Goal: Information Seeking & Learning: Learn about a topic

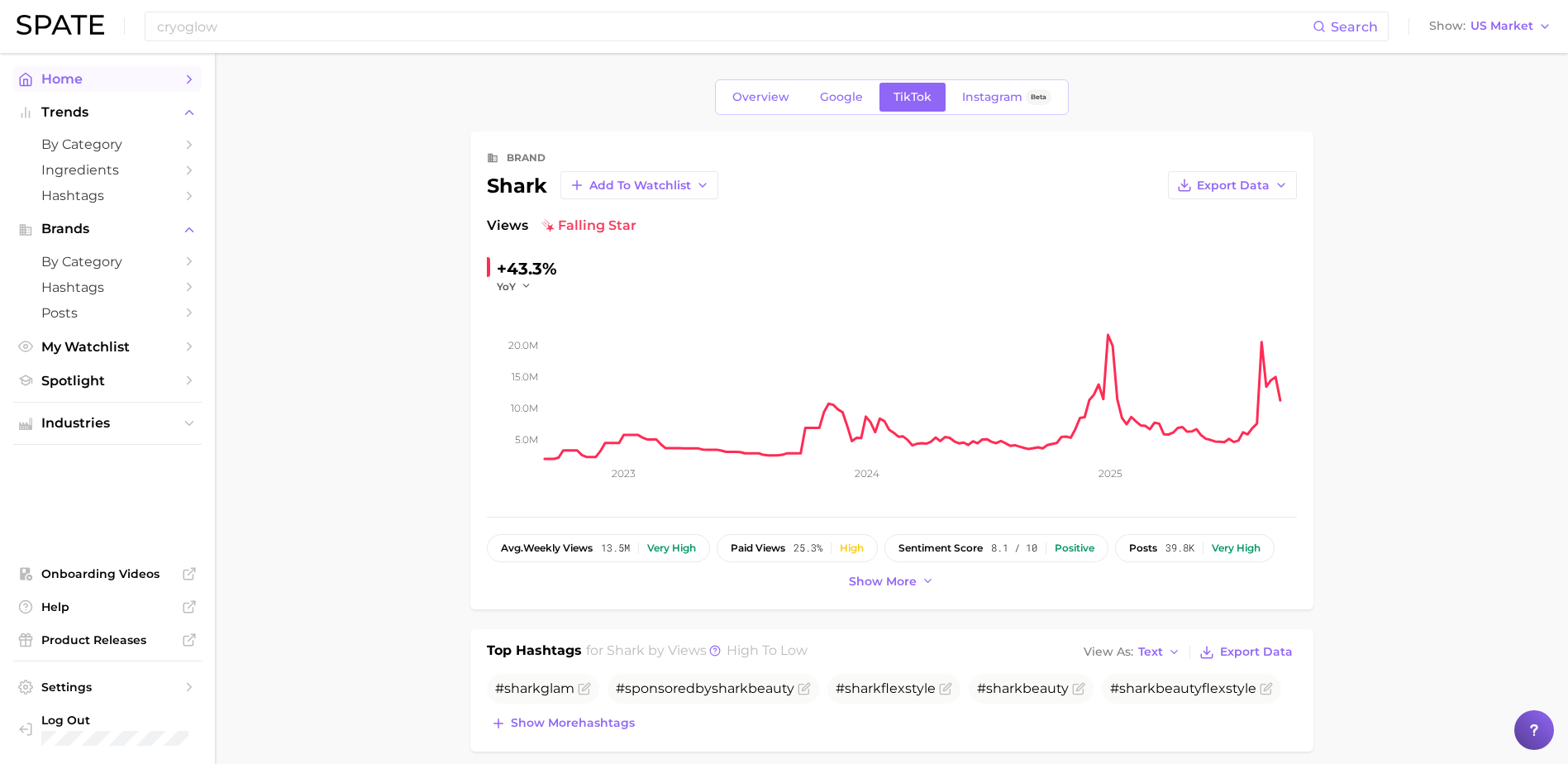
click at [72, 81] on span "Home" at bounding box center [107, 79] width 133 height 16
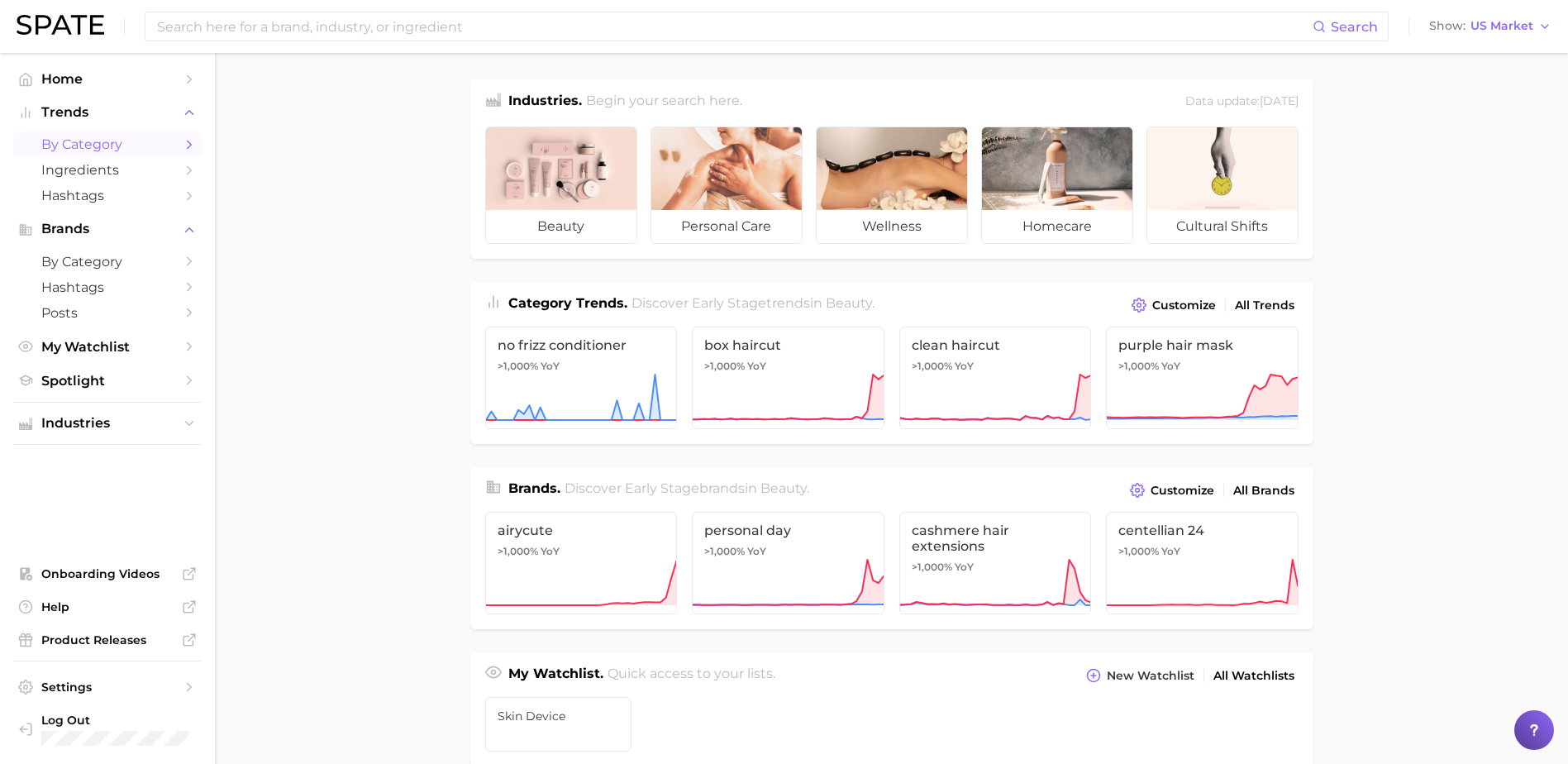
click at [97, 139] on span "by Category" at bounding box center [107, 144] width 133 height 16
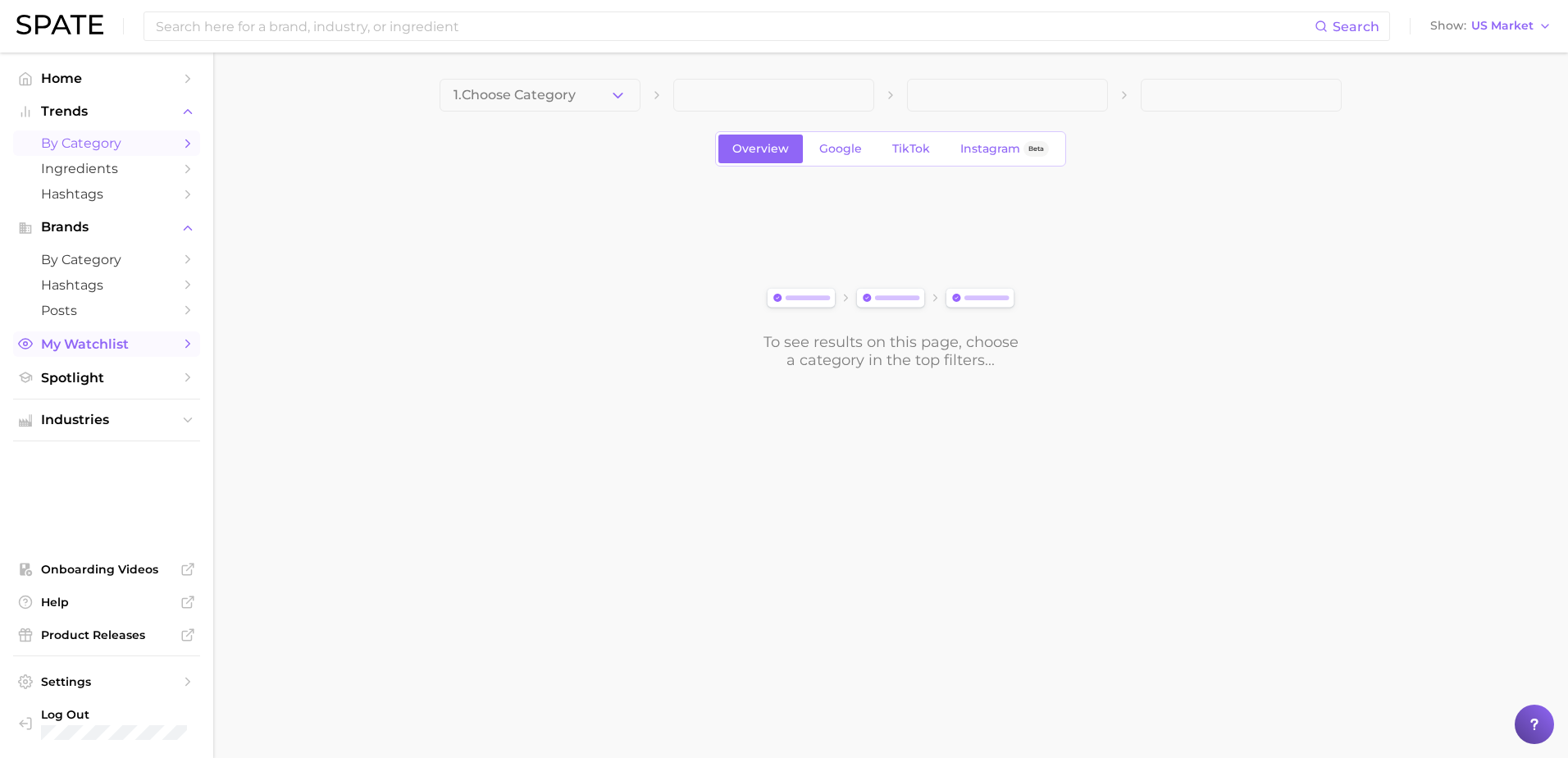
click at [85, 341] on span "My Watchlist" at bounding box center [106, 344] width 132 height 16
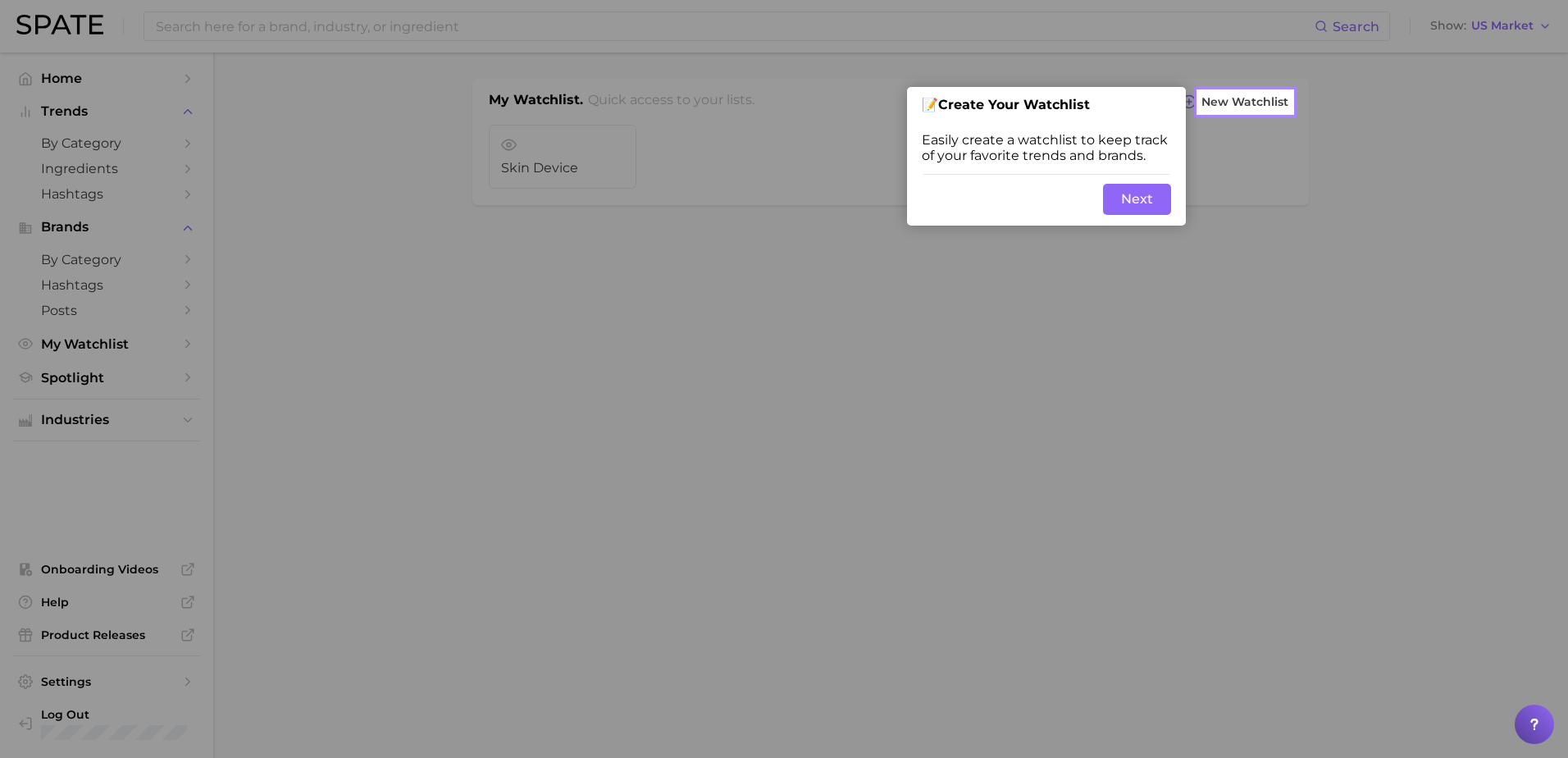
click at [1119, 199] on button "Next" at bounding box center [1137, 199] width 68 height 31
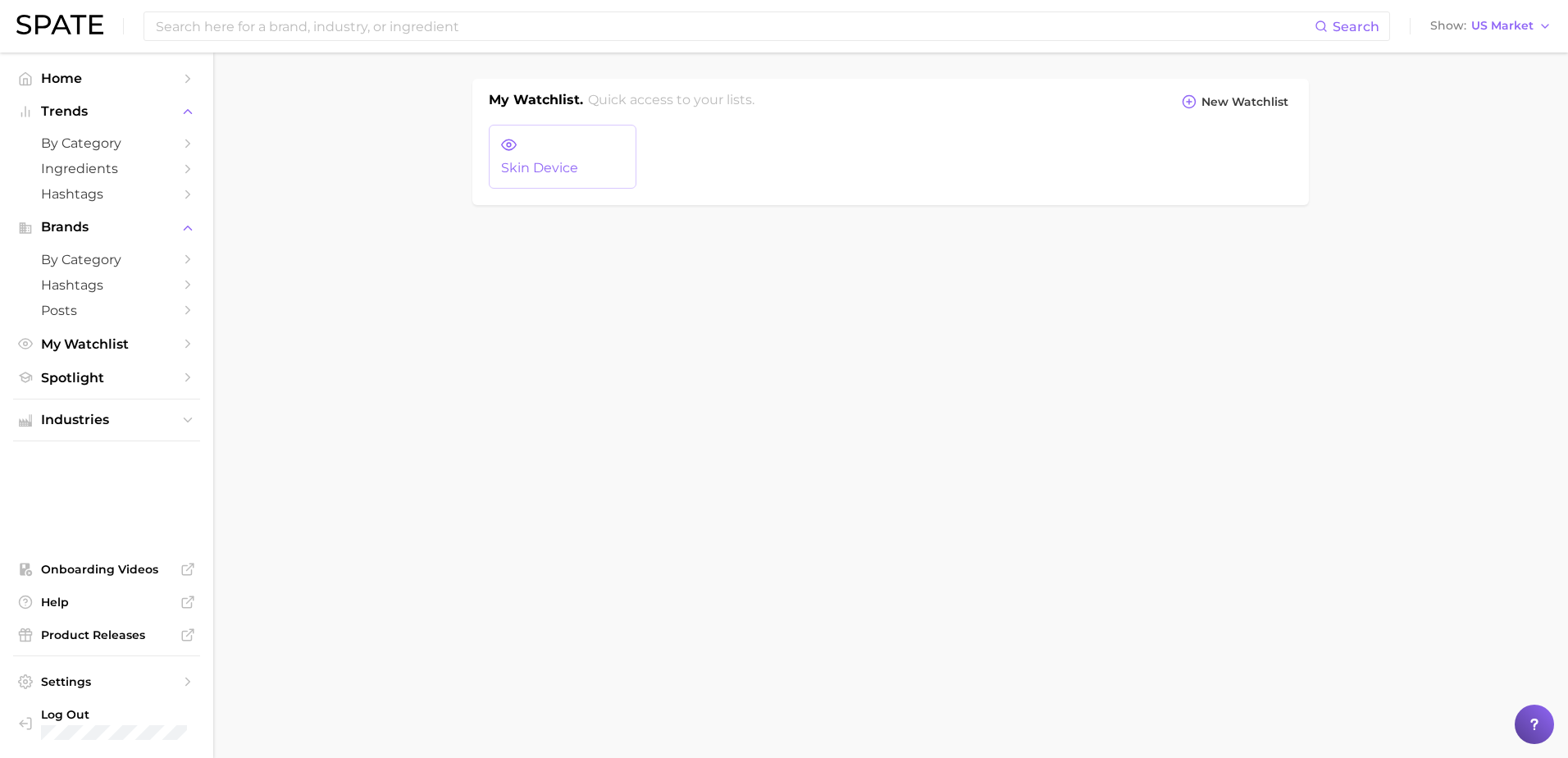
click at [558, 165] on span "Skin Device" at bounding box center [563, 168] width 123 height 15
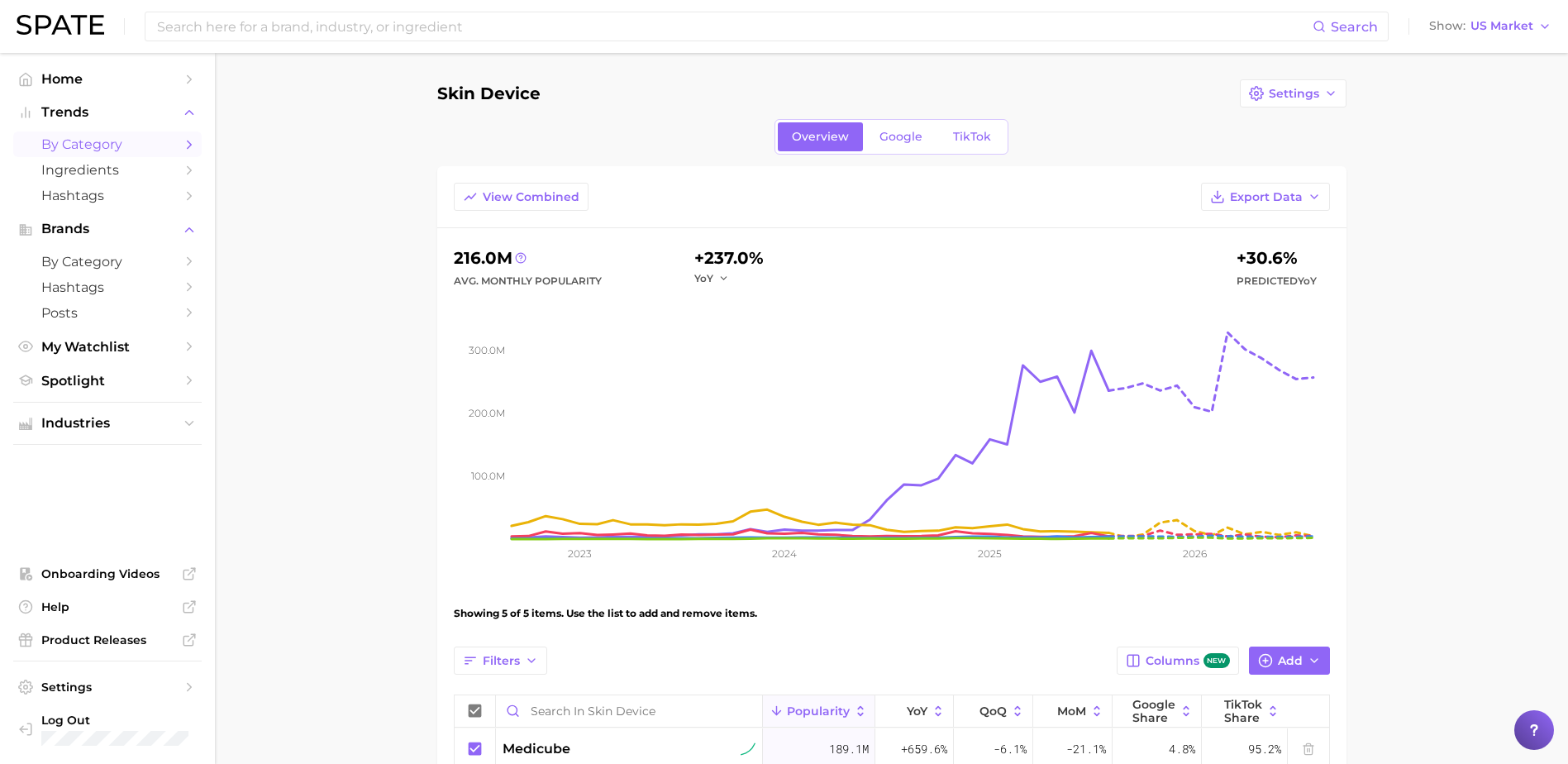
click at [76, 134] on link "by Category" at bounding box center [107, 144] width 188 height 25
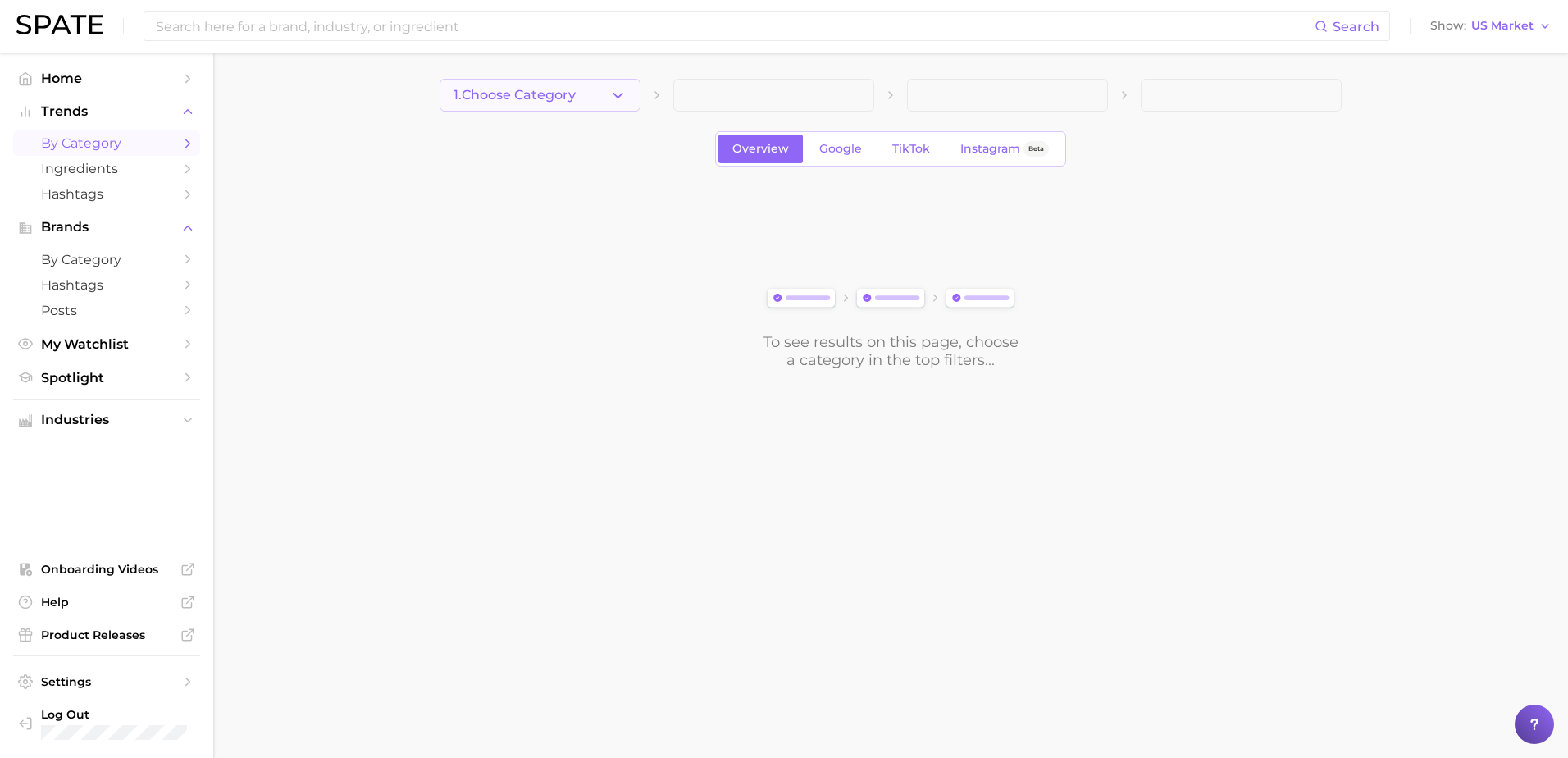
click at [615, 94] on polyline "button" at bounding box center [618, 94] width 9 height 4
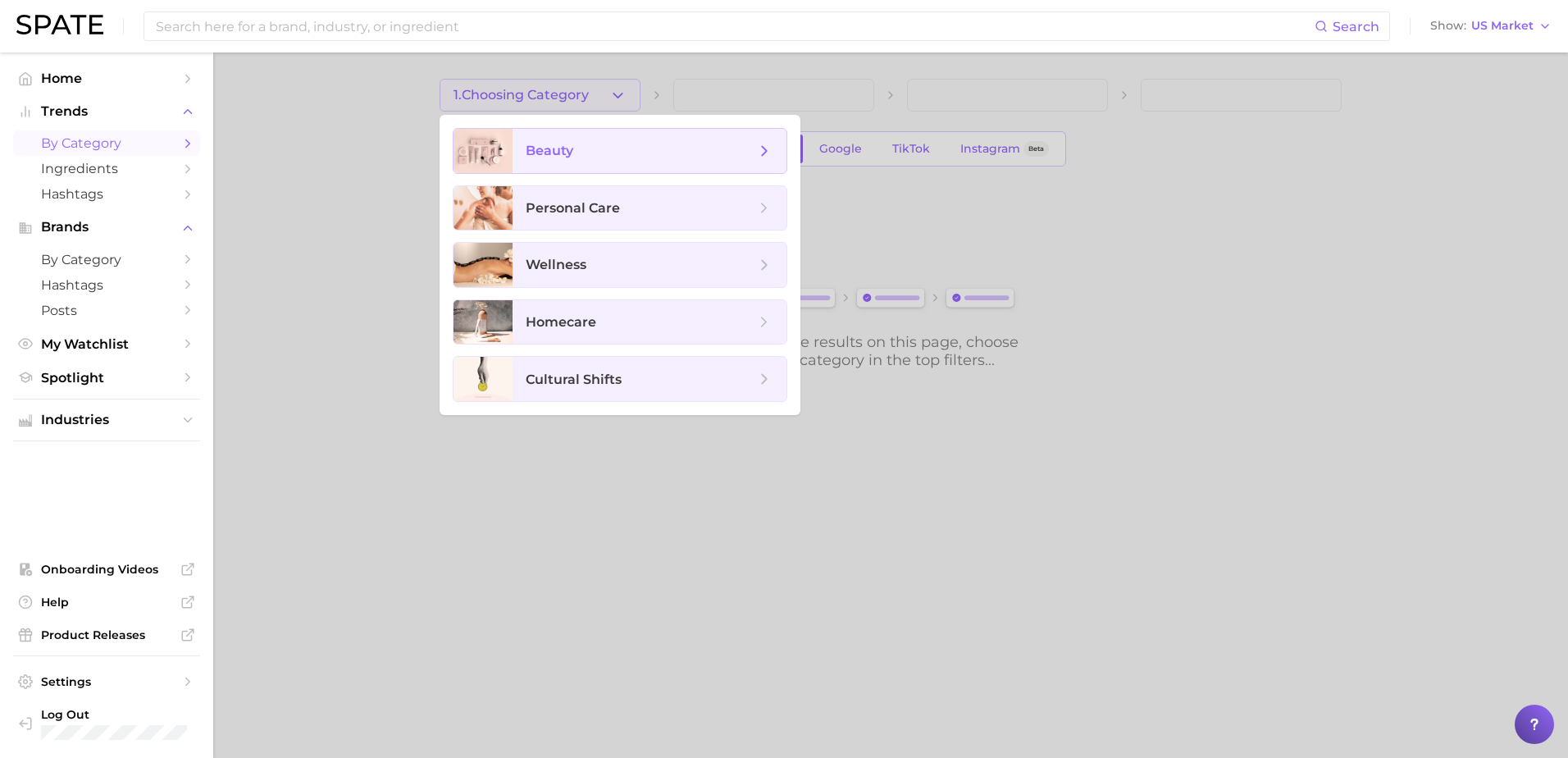
click at [611, 146] on span "beauty" at bounding box center [640, 150] width 230 height 18
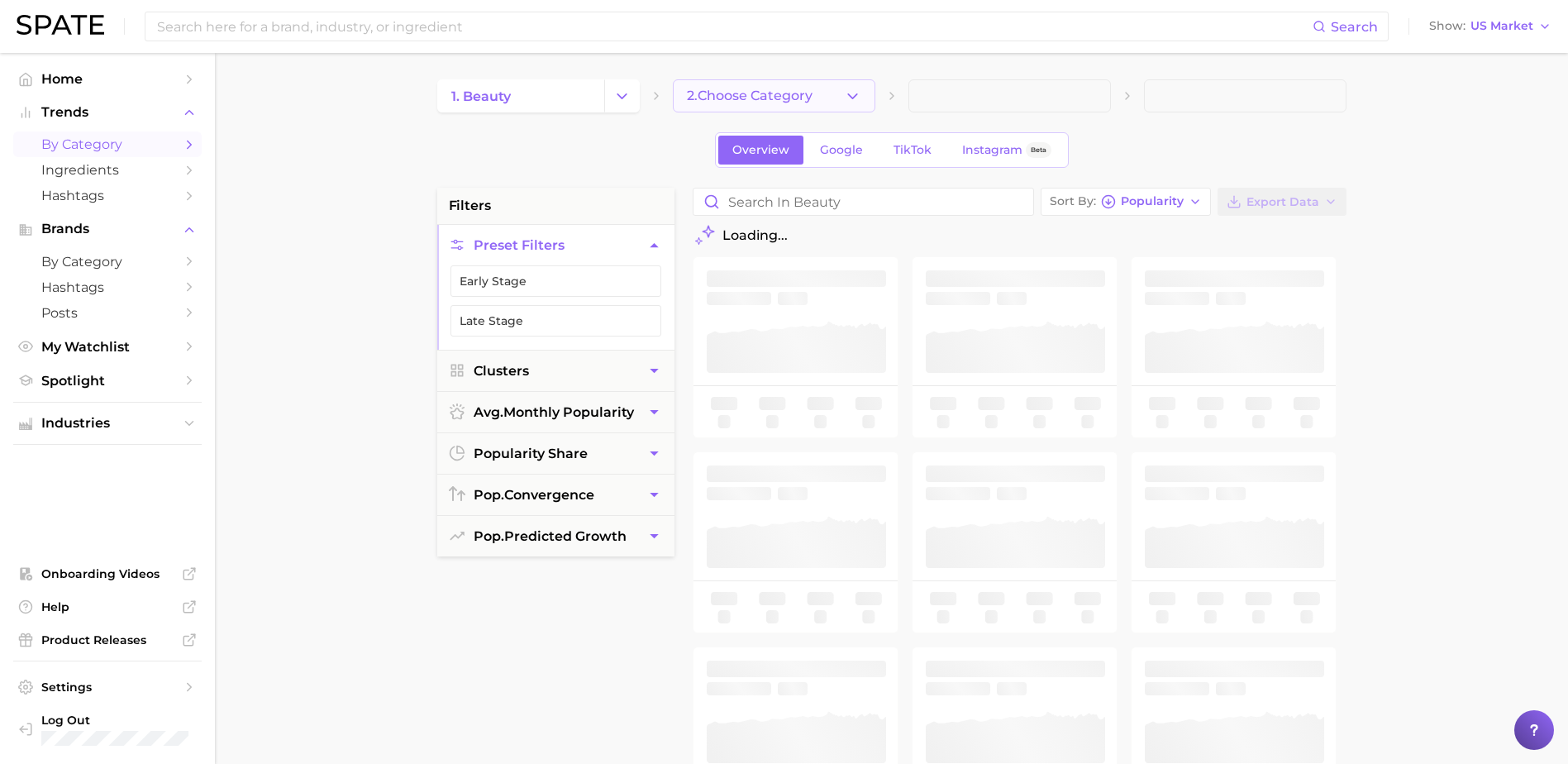
click at [849, 101] on icon "button" at bounding box center [852, 96] width 17 height 17
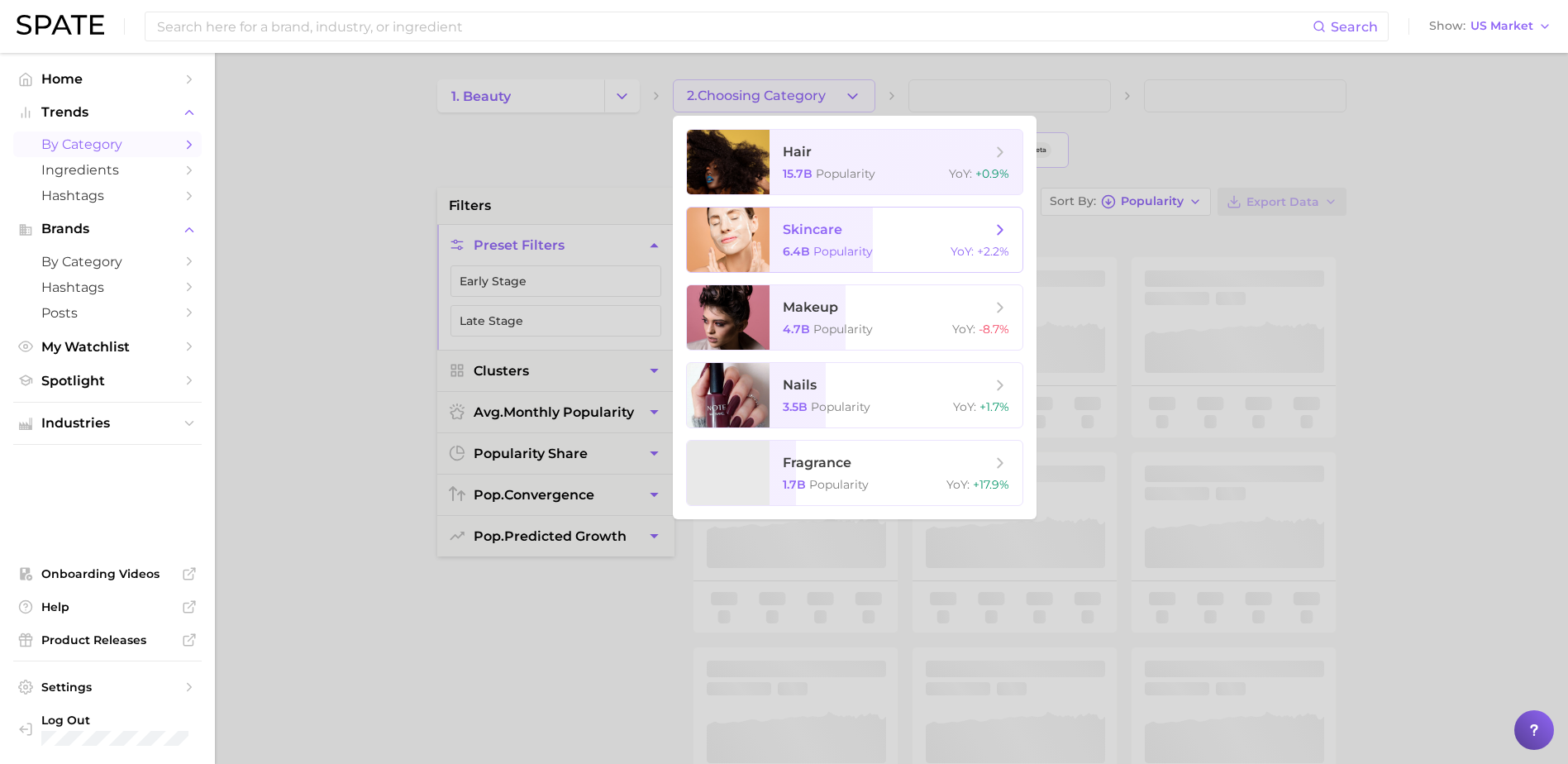
click at [823, 241] on span "skincare 6.4b Popularity YoY : +2.2%" at bounding box center [895, 240] width 253 height 65
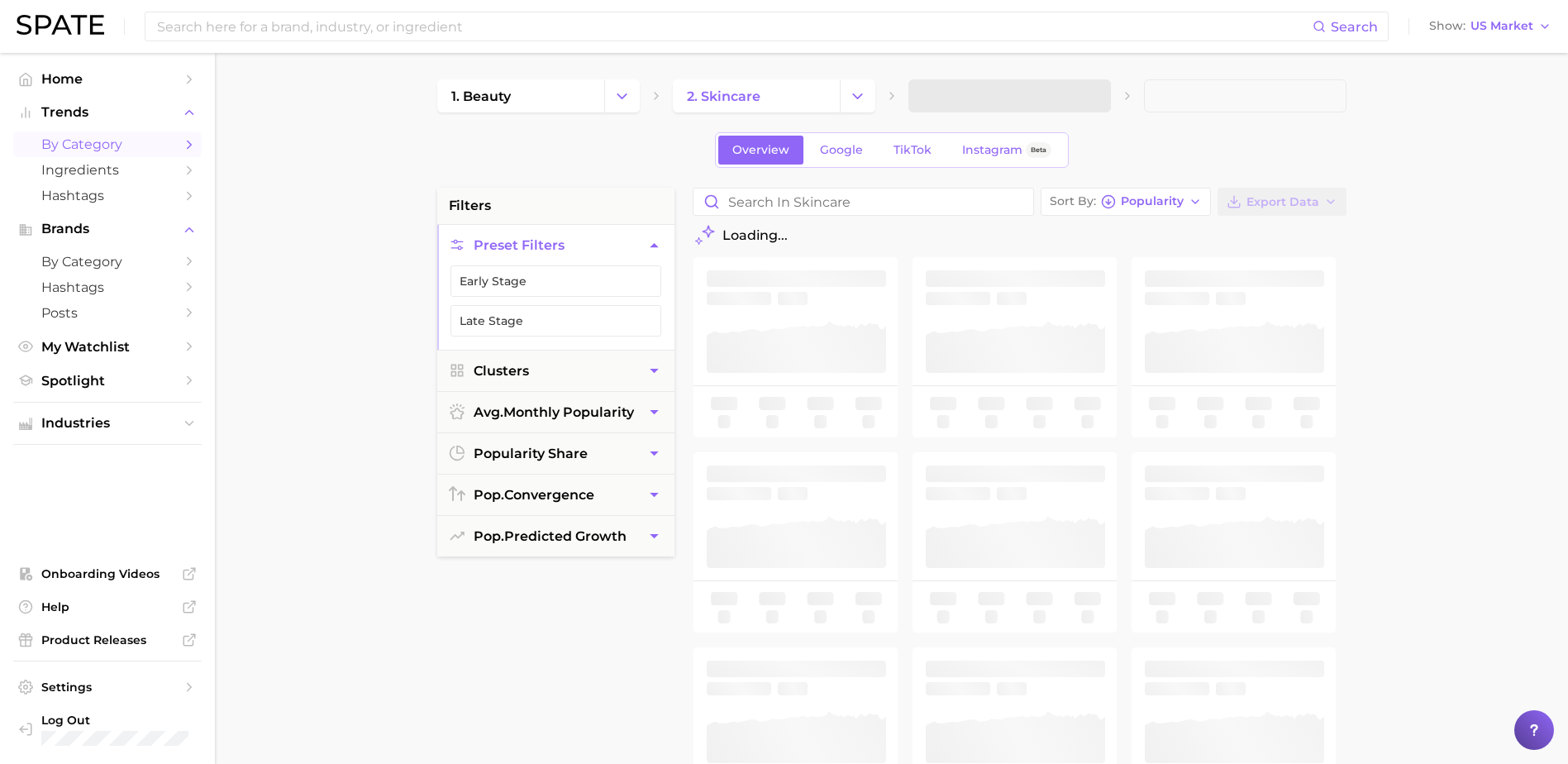
click at [992, 99] on span at bounding box center [1009, 95] width 202 height 33
click at [1035, 99] on button "3. Subcategory" at bounding box center [1009, 95] width 202 height 33
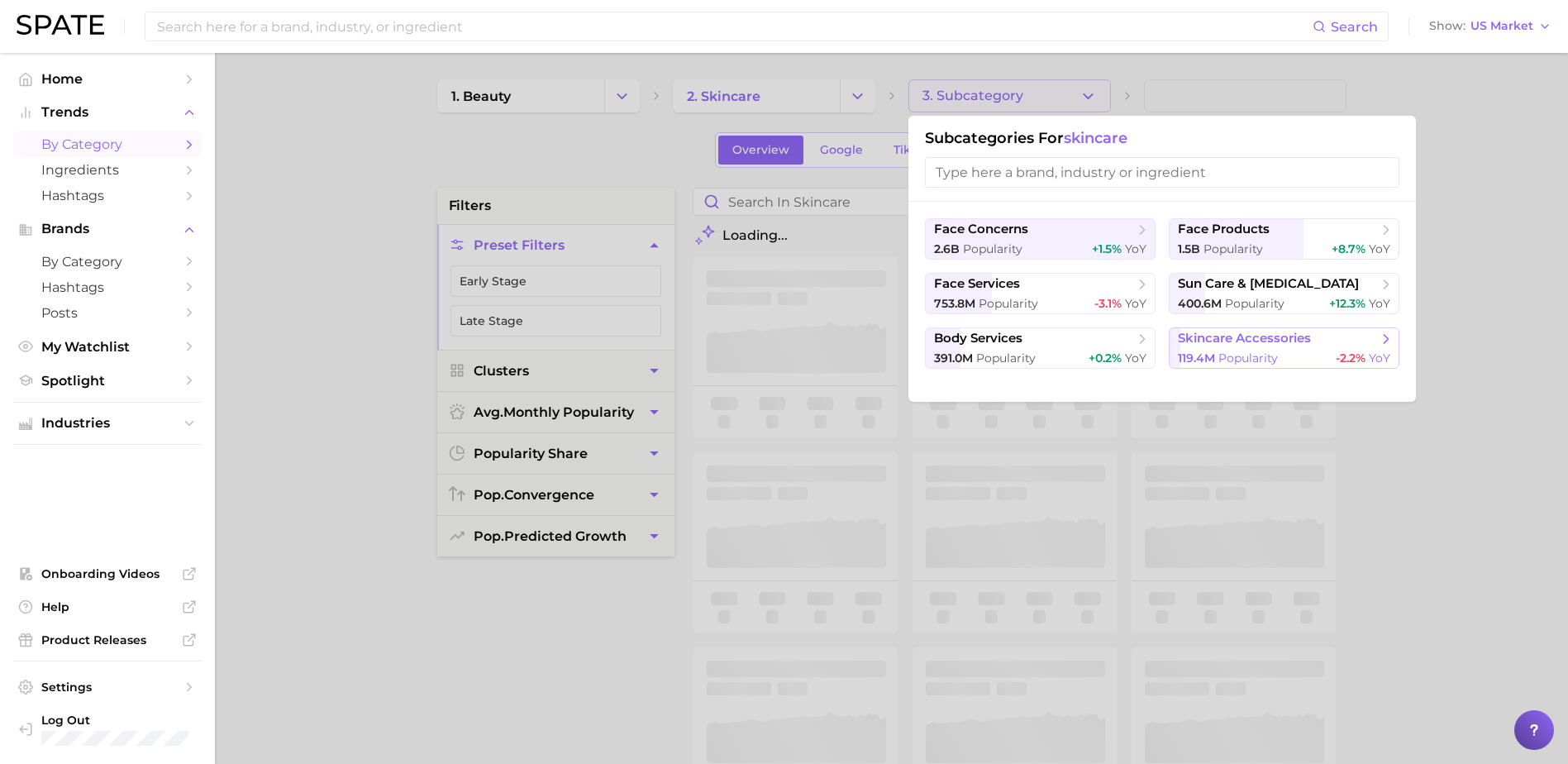
click at [1196, 337] on span "skincare accessories" at bounding box center [1243, 338] width 133 height 16
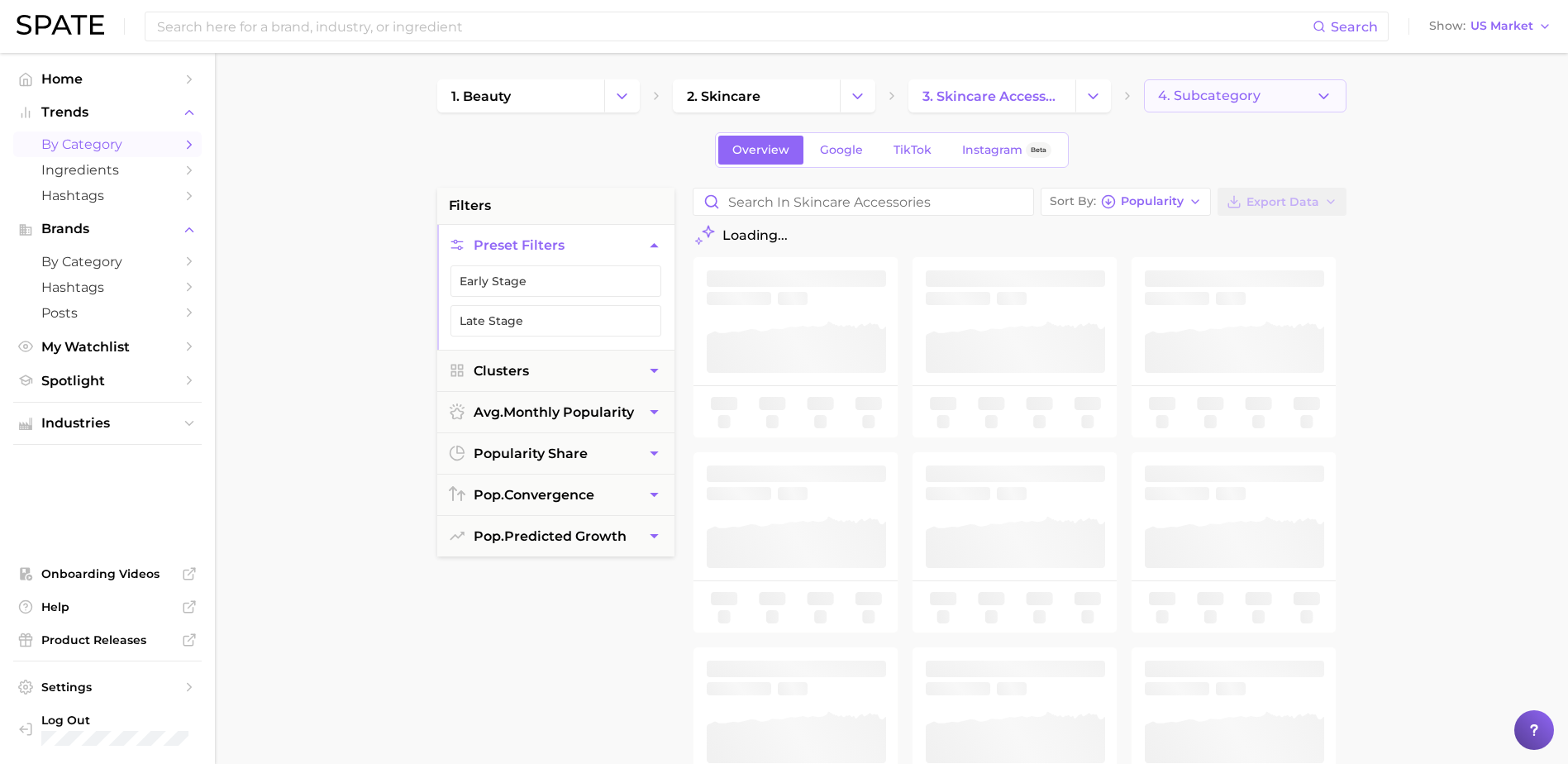
click at [1186, 98] on span "4. Subcategory" at bounding box center [1209, 96] width 103 height 15
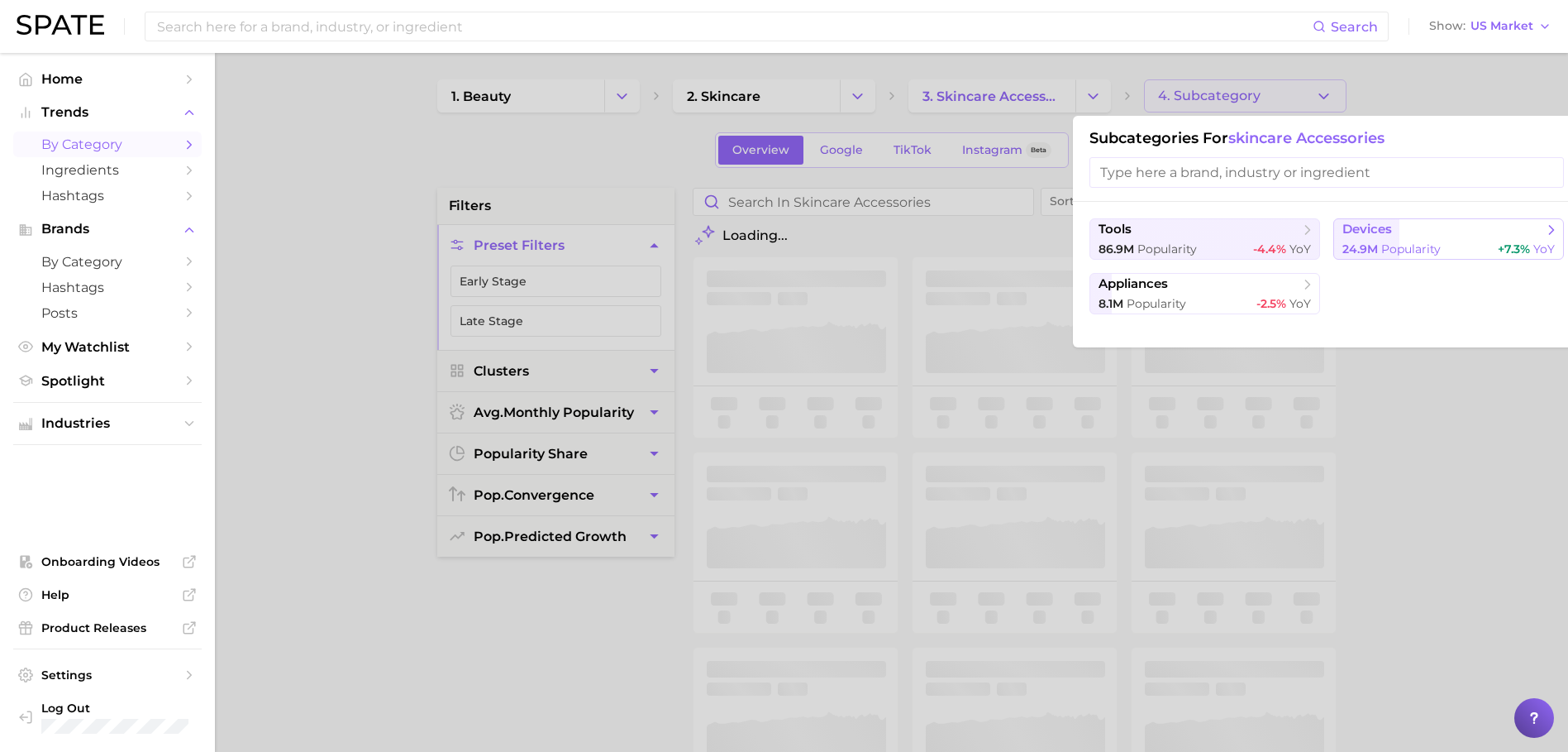
click at [1404, 238] on button "devices 24.9m Popularity +7.3% YoY" at bounding box center [1448, 239] width 230 height 41
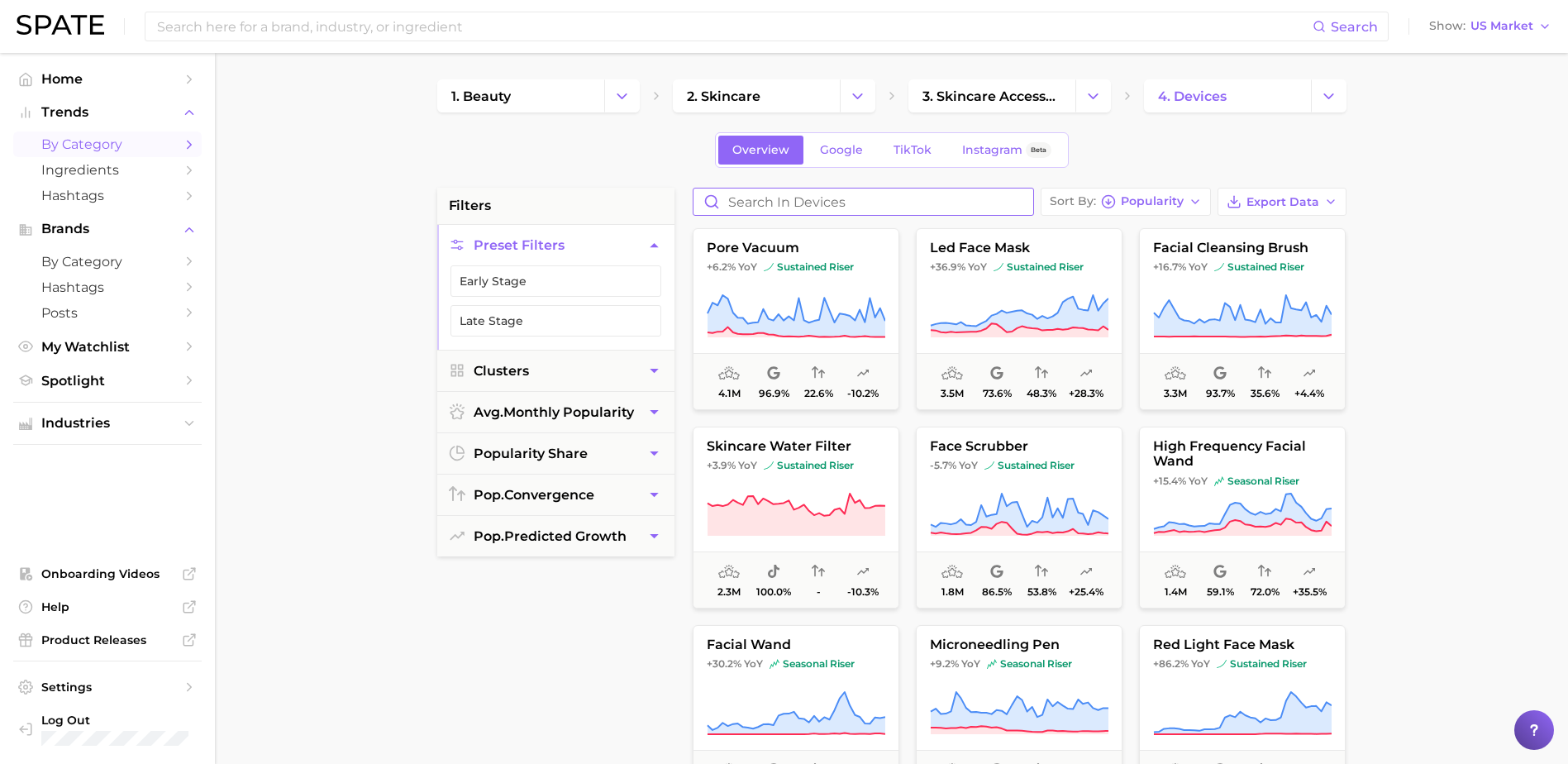
click at [797, 208] on input "Search in devices" at bounding box center [863, 201] width 340 height 26
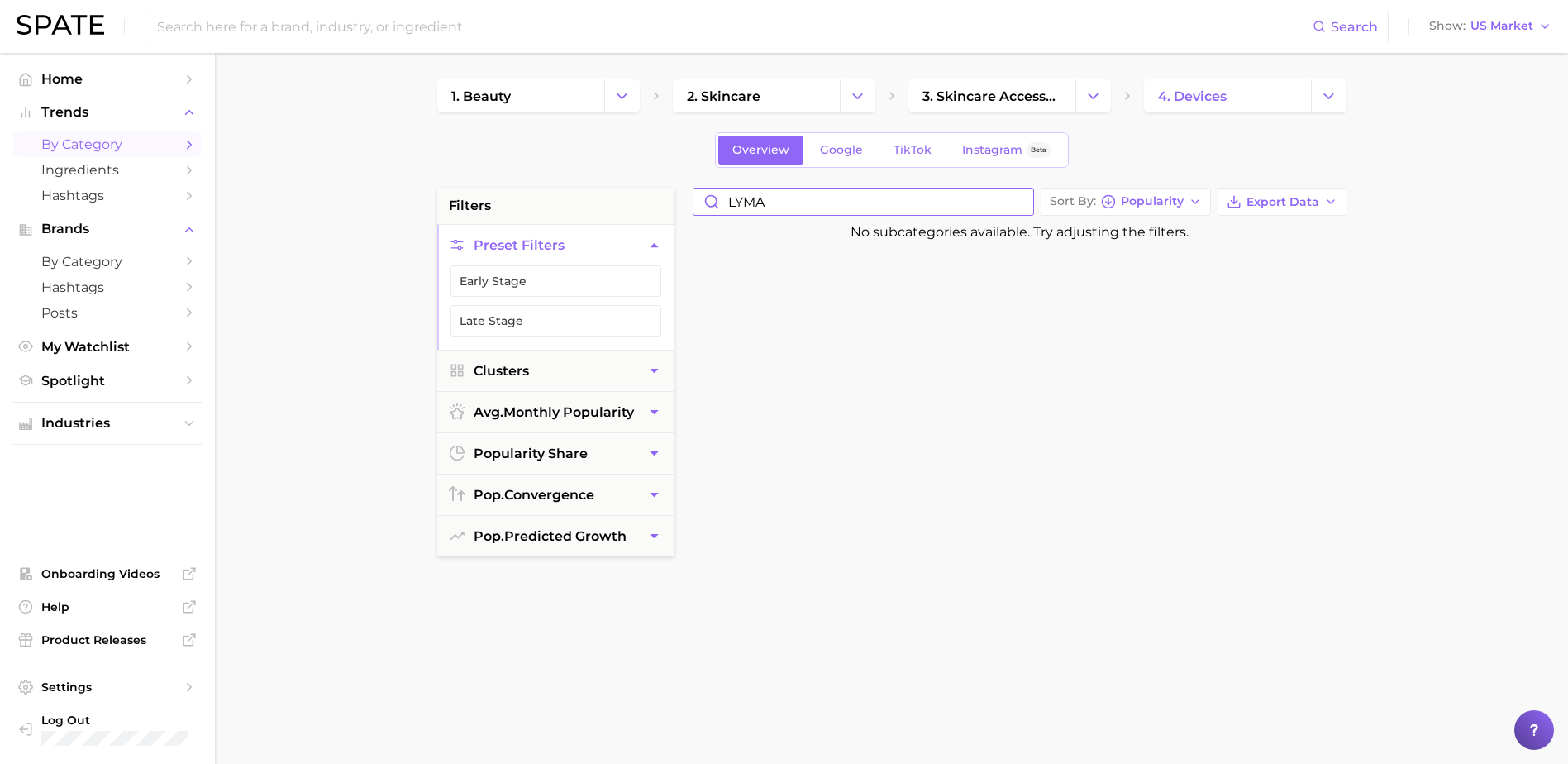
click at [783, 201] on input "LYMA" at bounding box center [863, 201] width 340 height 26
drag, startPoint x: 783, startPoint y: 201, endPoint x: 692, endPoint y: 201, distance: 91.0
click at [692, 201] on div "LYMA" at bounding box center [863, 201] width 341 height 28
type input "NIRA"
click at [796, 215] on div "NIRA" at bounding box center [863, 201] width 341 height 28
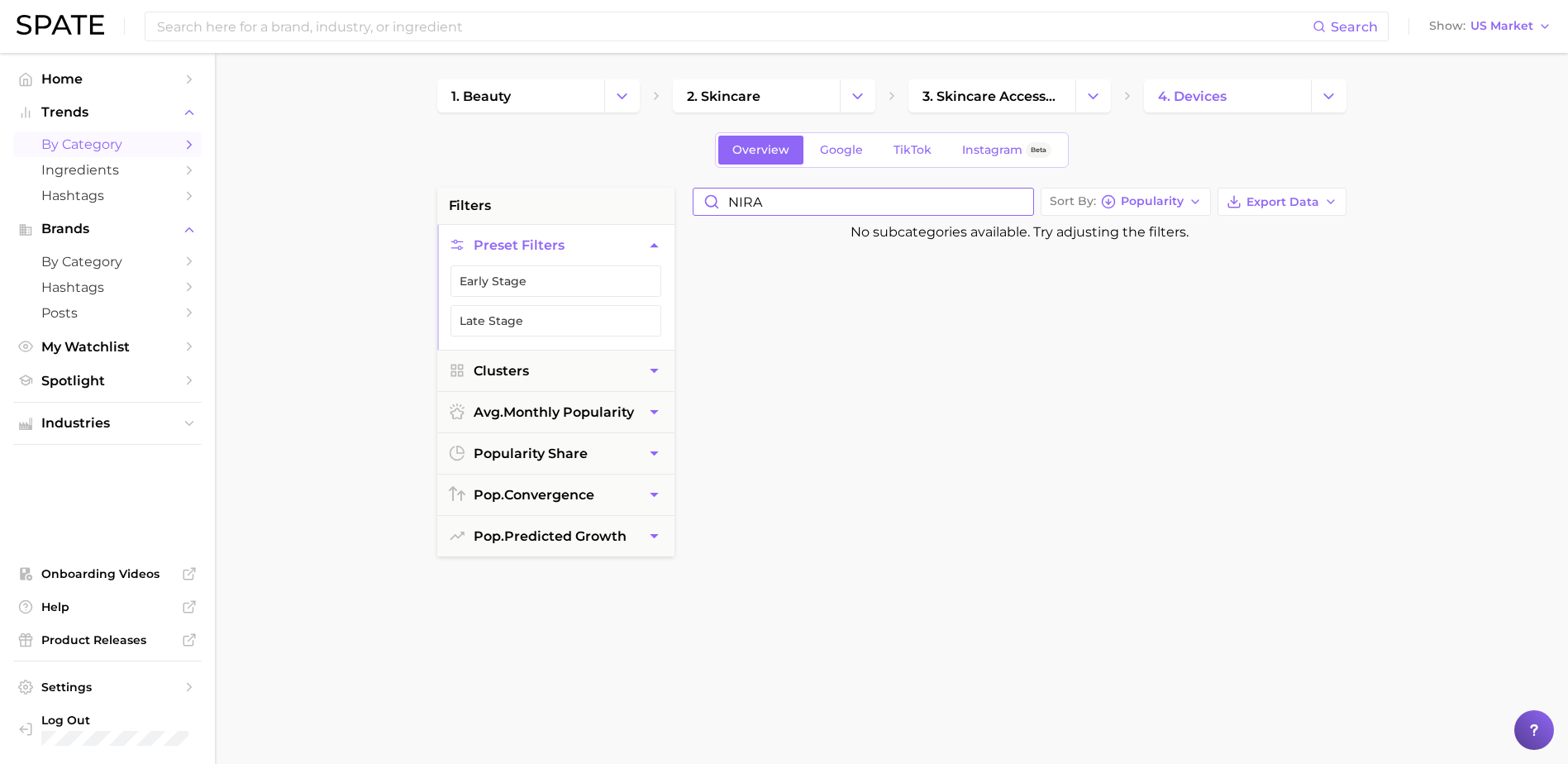
click at [773, 210] on input "NIRA" at bounding box center [863, 201] width 340 height 26
drag, startPoint x: 784, startPoint y: 206, endPoint x: 680, endPoint y: 195, distance: 104.6
click at [680, 195] on div "filters Preset Filters Early Stage Late Stage Clusters avg. monthly popularity …" at bounding box center [895, 706] width 917 height 1037
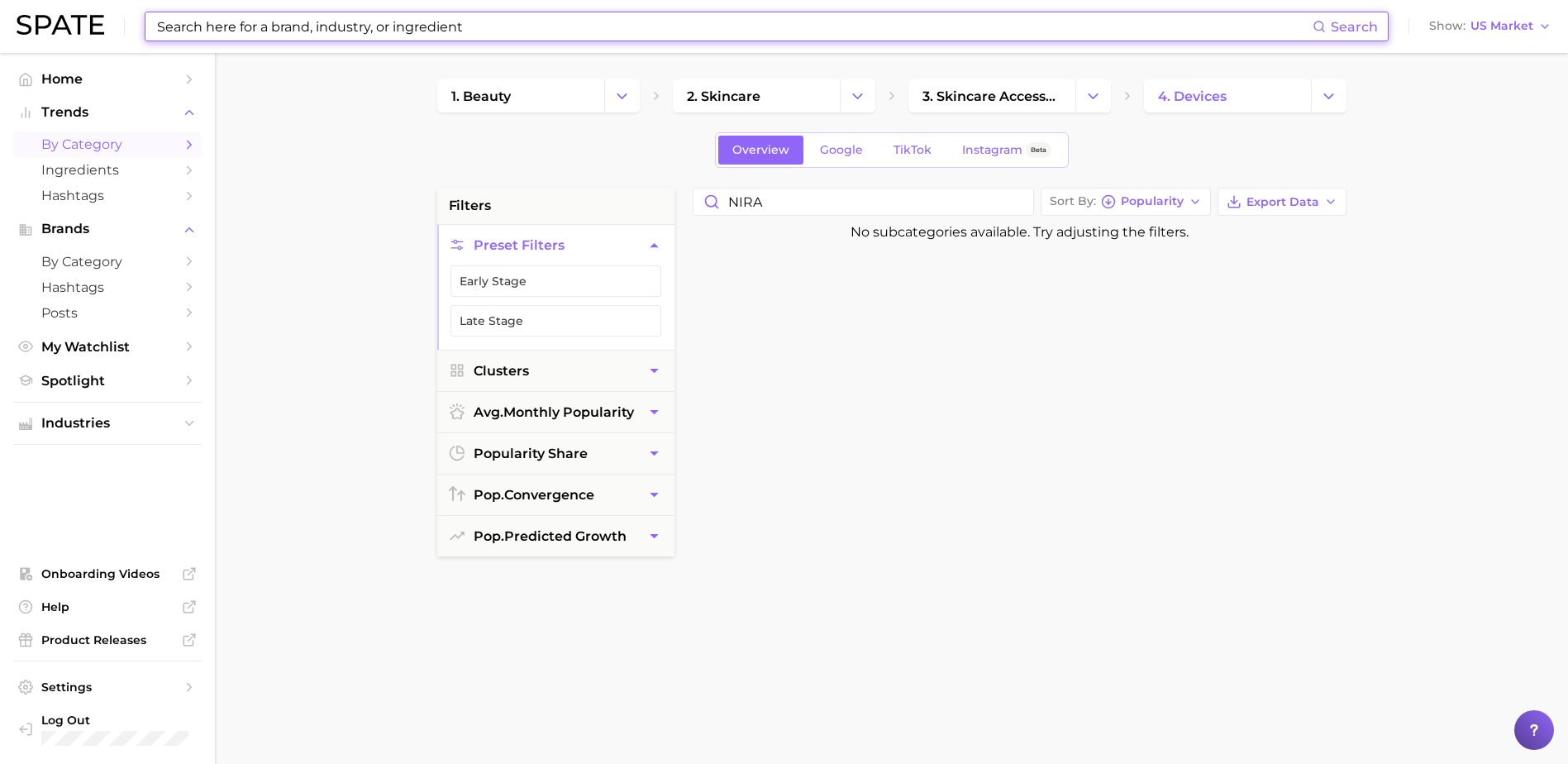
click at [342, 39] on input at bounding box center [734, 26] width 1157 height 28
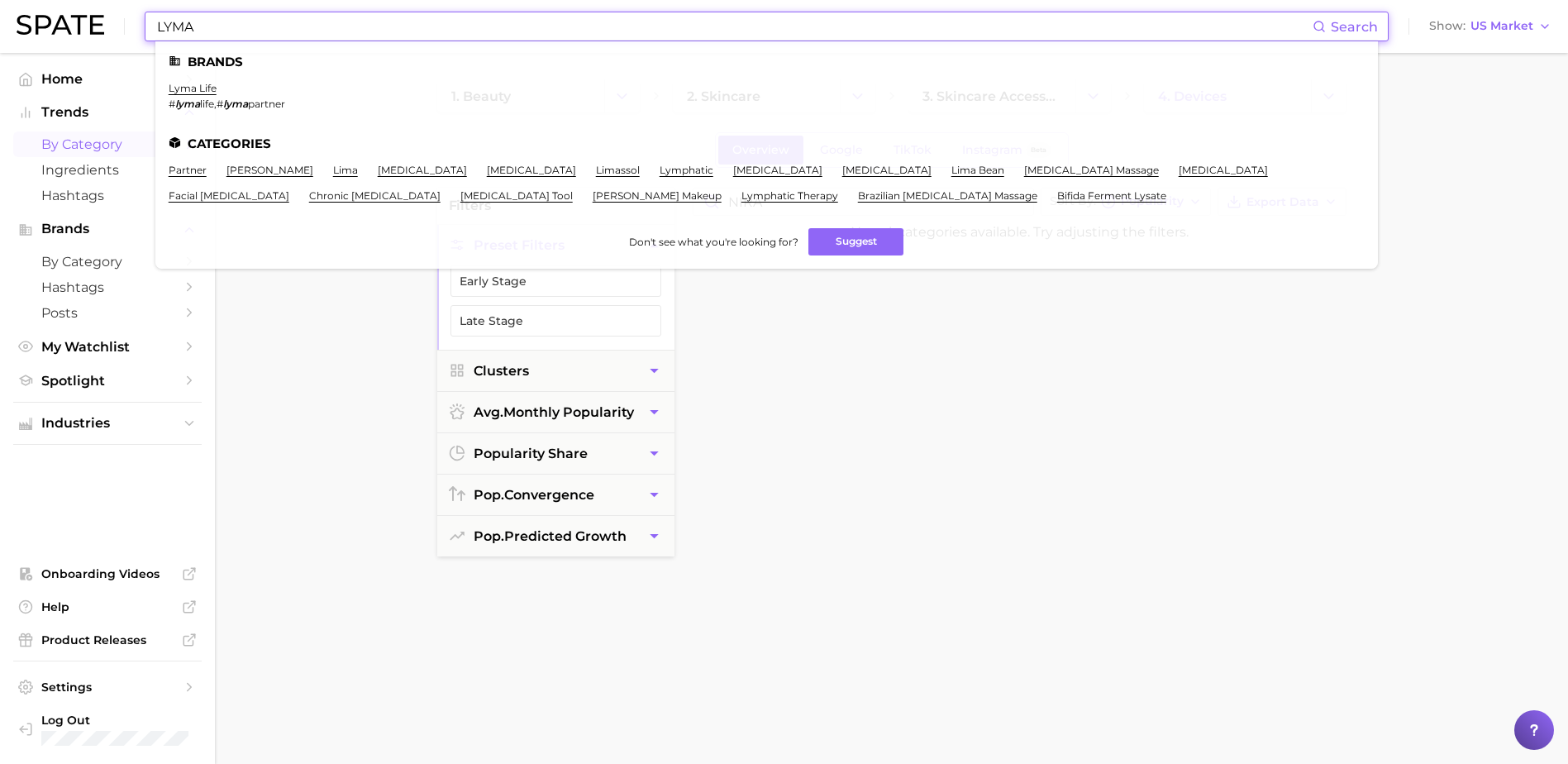
drag, startPoint x: 242, startPoint y: 32, endPoint x: 58, endPoint y: 32, distance: 184.0
click at [58, 32] on div "LYMA Search Brands lyma life # lyma life , # lyma partner Categories partner [P…" at bounding box center [784, 26] width 1535 height 53
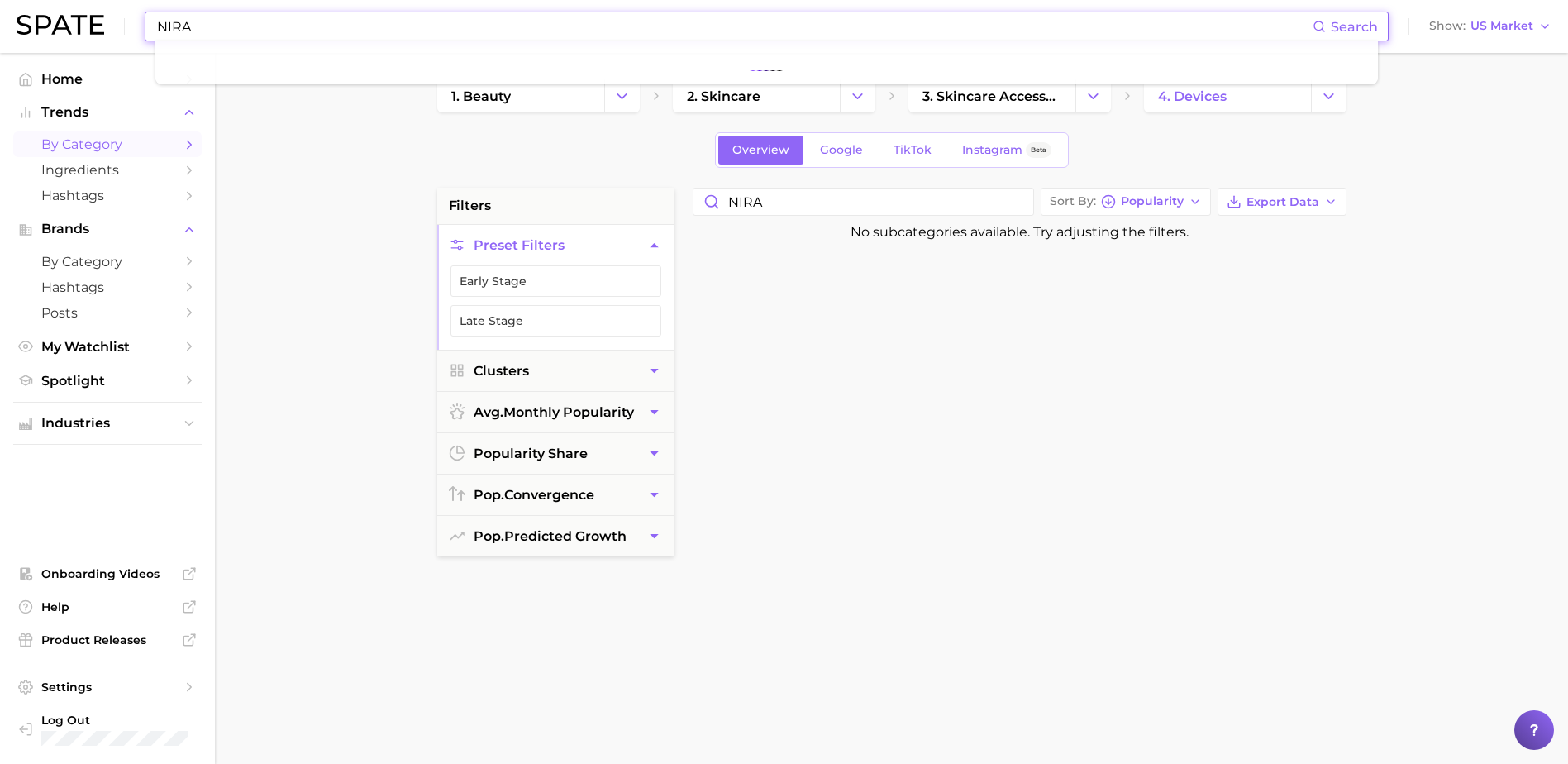
type input "NIRA"
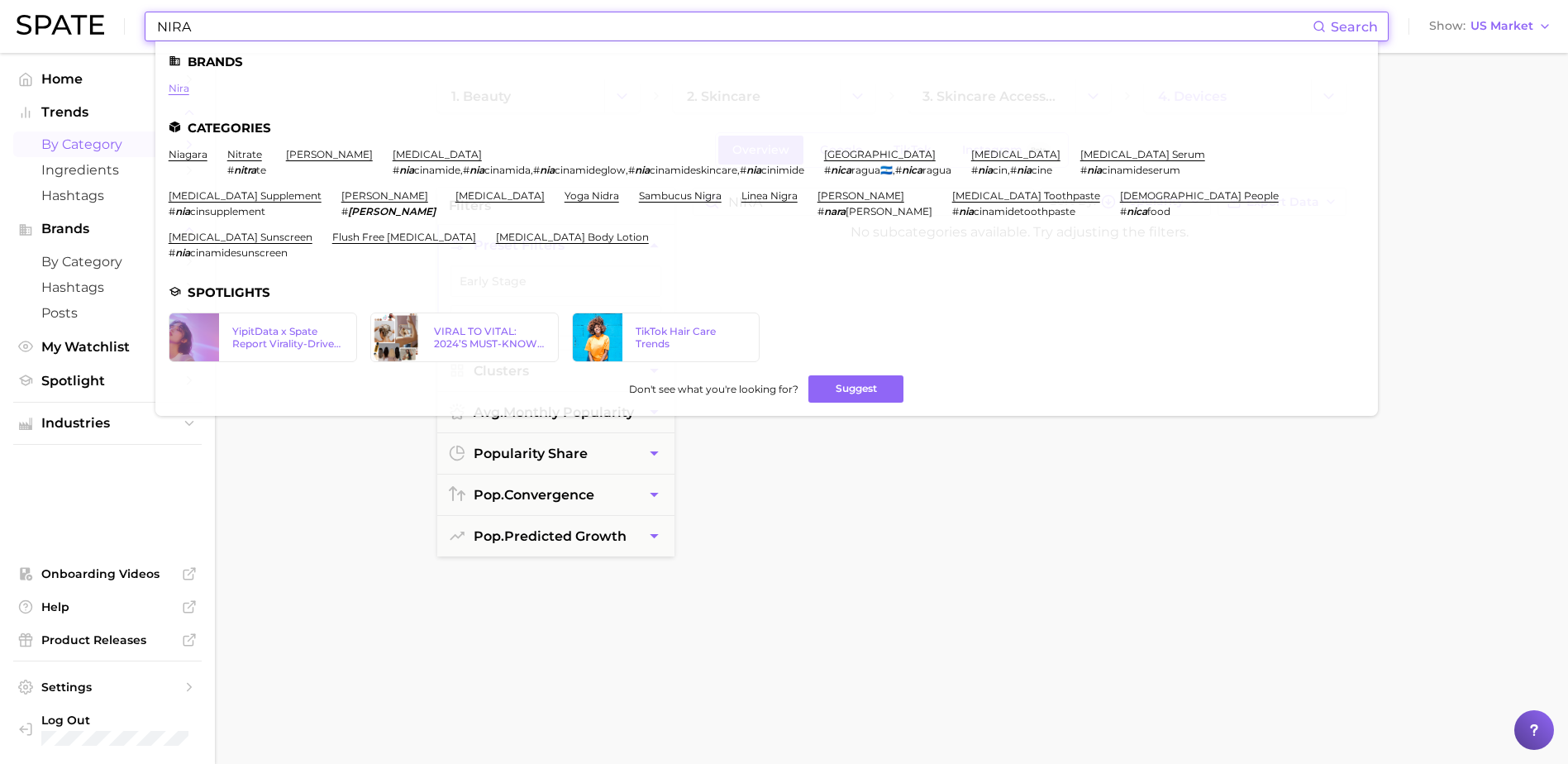
click at [183, 90] on link "nira" at bounding box center [179, 88] width 21 height 12
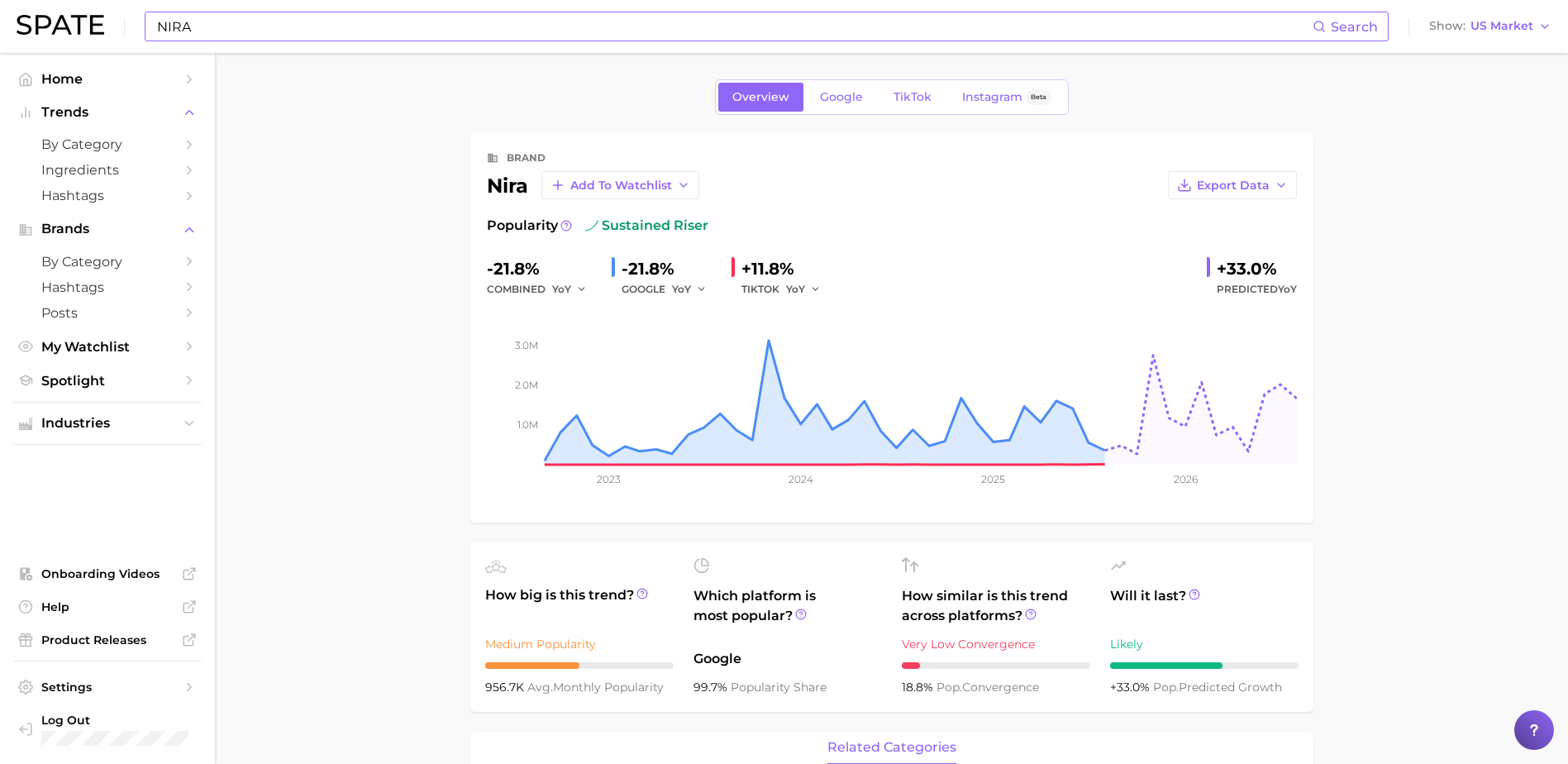
click at [377, 32] on input "NIRA" at bounding box center [734, 26] width 1157 height 28
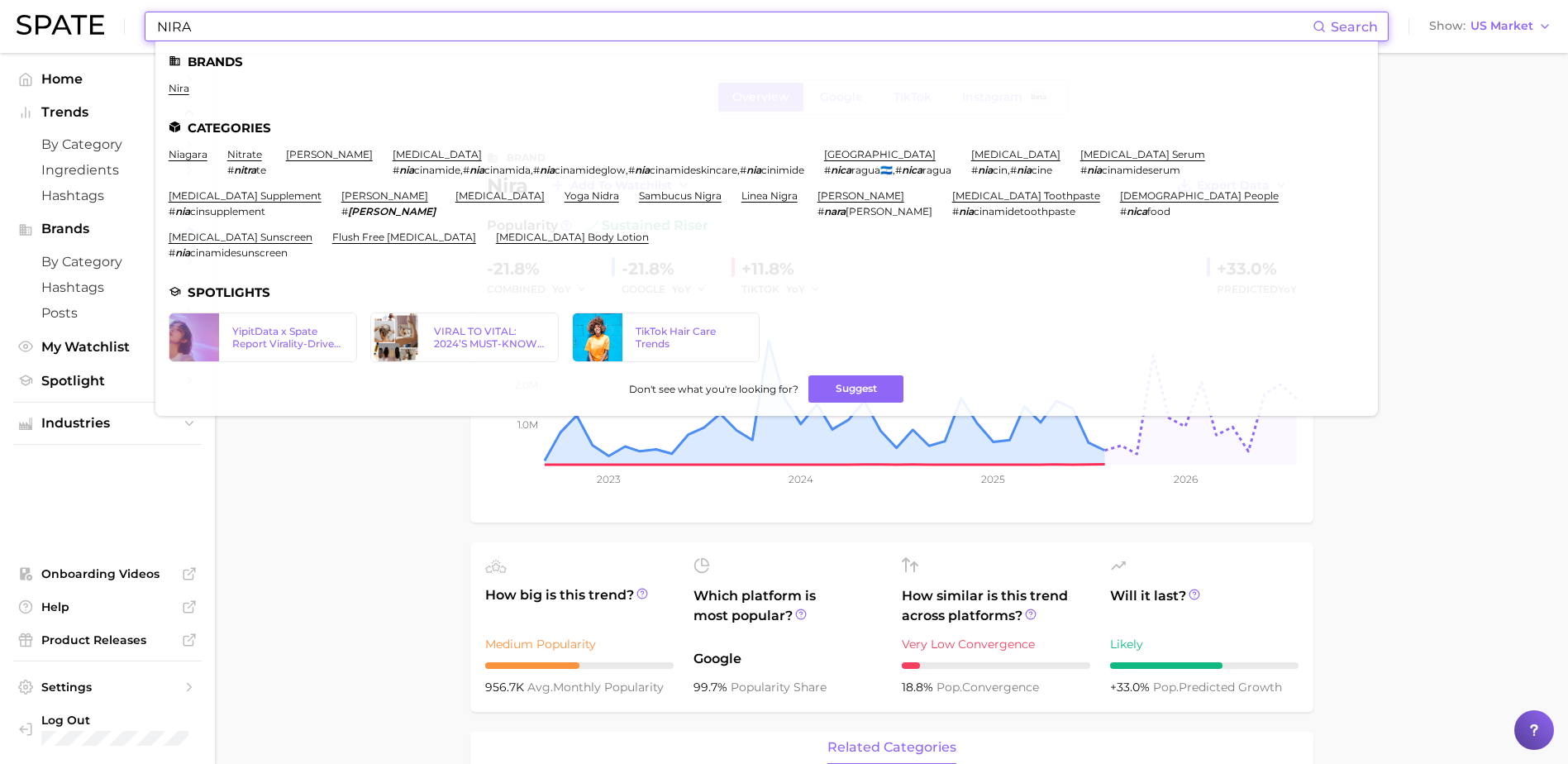
drag, startPoint x: 188, startPoint y: 30, endPoint x: 129, endPoint y: 27, distance: 59.1
click at [129, 27] on div "NIRA Search Brands nira Categories niagara nitrate # [GEOGRAPHIC_DATA] te [PERS…" at bounding box center [784, 26] width 1535 height 53
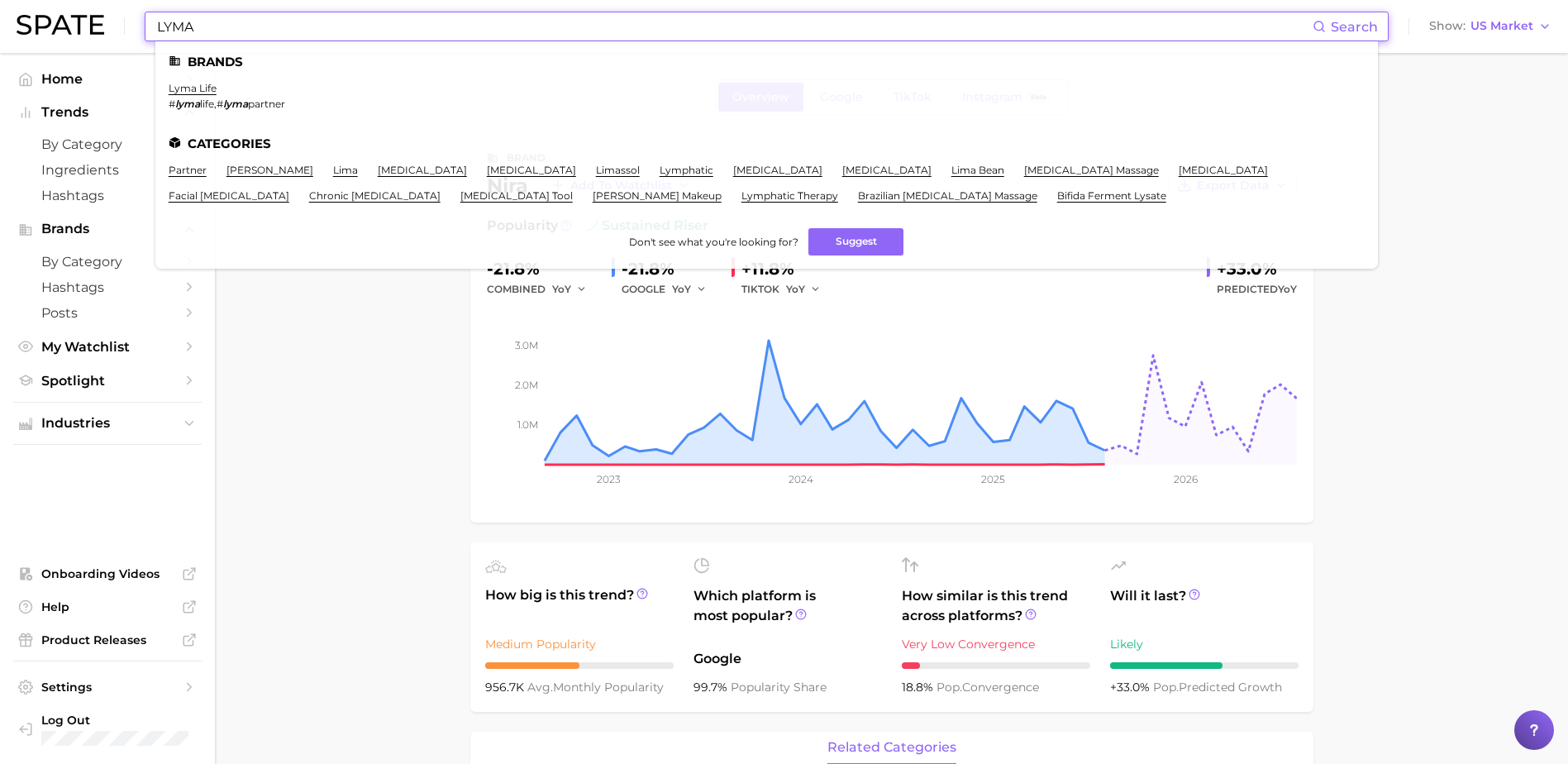
type input "LYMA"
